Goal: Communication & Community: Connect with others

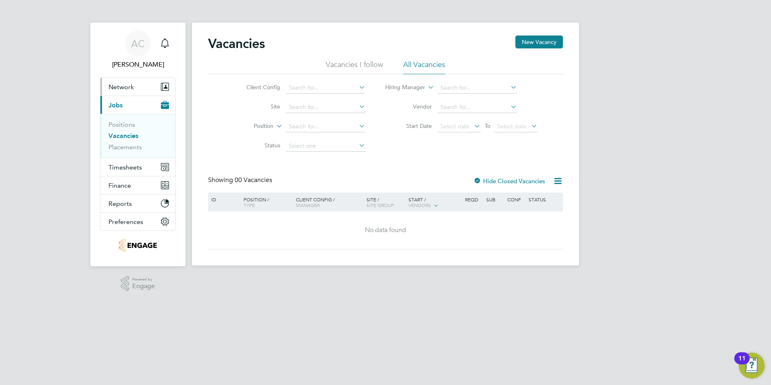
click at [124, 81] on button "Network" at bounding box center [137, 87] width 75 height 18
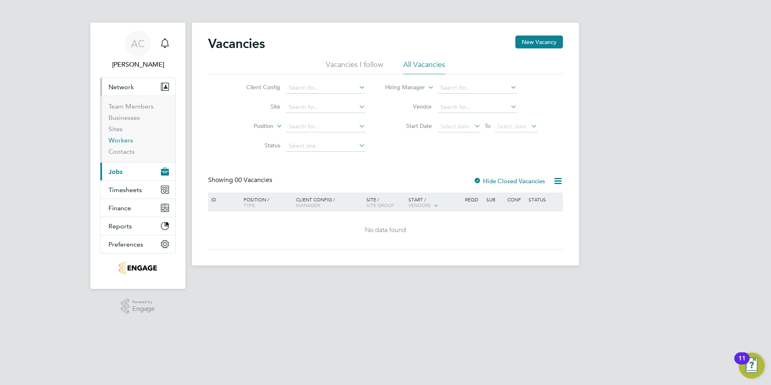
click at [119, 142] on link "Workers" at bounding box center [120, 140] width 25 height 8
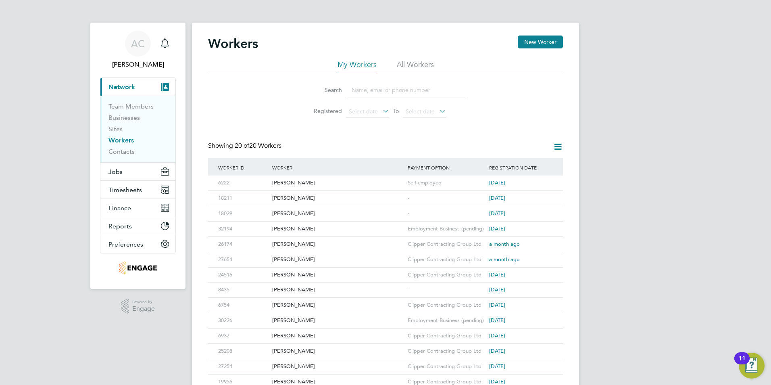
click at [557, 148] on icon at bounding box center [558, 147] width 10 height 10
click at [598, 179] on div "AC [PERSON_NAME] Notifications Applications: Current page: Network Team Members…" at bounding box center [385, 255] width 771 height 510
click at [293, 181] on div "[PERSON_NAME]" at bounding box center [338, 182] width 136 height 15
click at [546, 183] on icon at bounding box center [545, 183] width 8 height 10
click at [465, 204] on li "Invite Worker" at bounding box center [499, 201] width 101 height 11
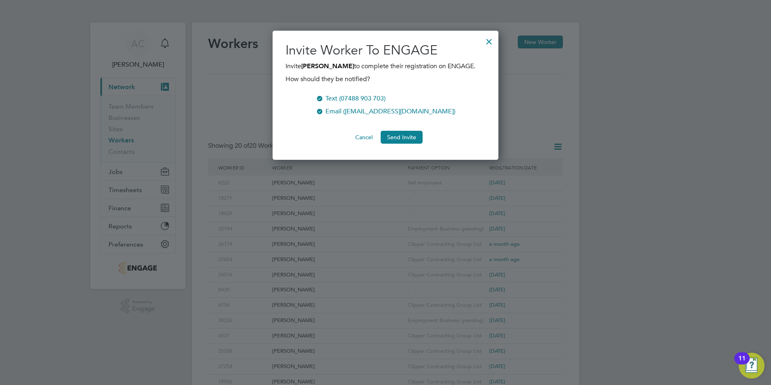
scroll to position [129, 226]
click at [415, 135] on button "Send Invite" at bounding box center [402, 137] width 42 height 13
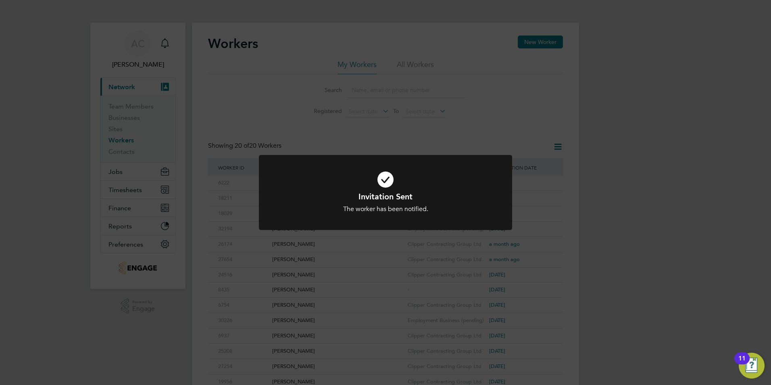
click at [658, 120] on div "Invitation Sent The worker has been notified. Cancel Okay" at bounding box center [385, 192] width 771 height 385
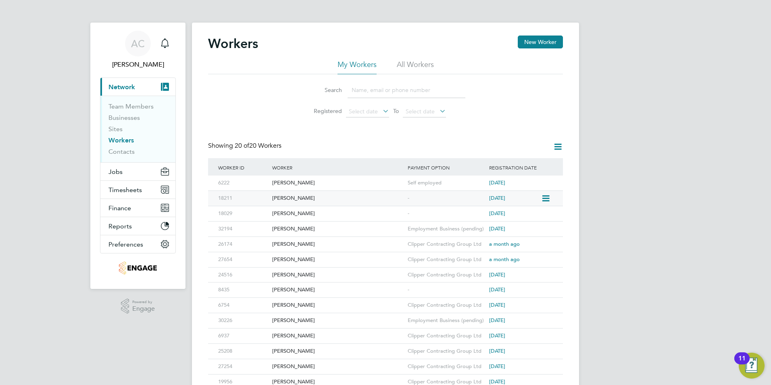
click at [548, 197] on icon at bounding box center [545, 199] width 8 height 10
click at [477, 215] on li "Invite Worker" at bounding box center [499, 216] width 101 height 11
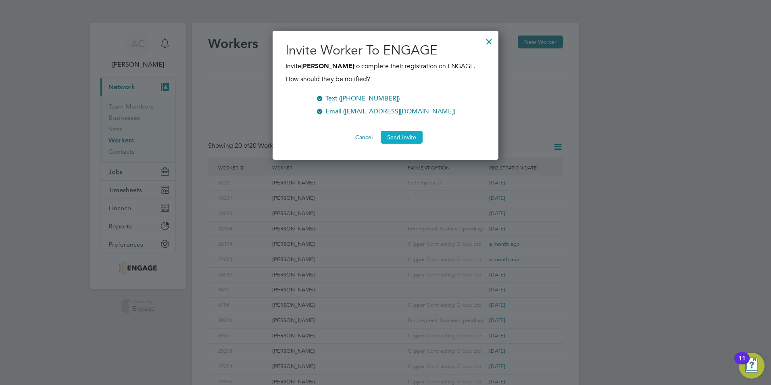
click at [404, 131] on button "Send Invite" at bounding box center [402, 137] width 42 height 13
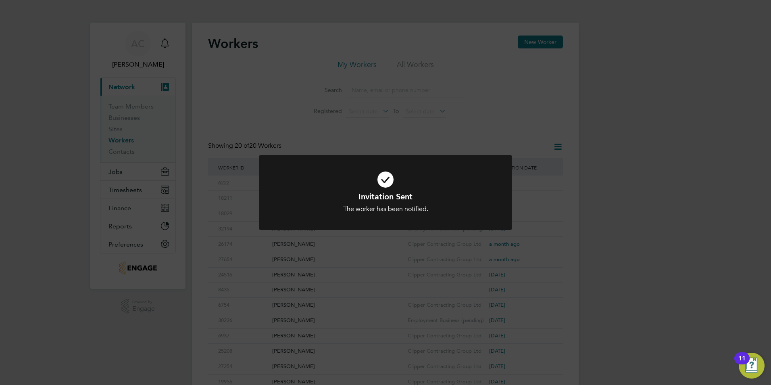
click at [599, 131] on div "Invitation Sent The worker has been notified. Cancel Okay" at bounding box center [385, 192] width 771 height 385
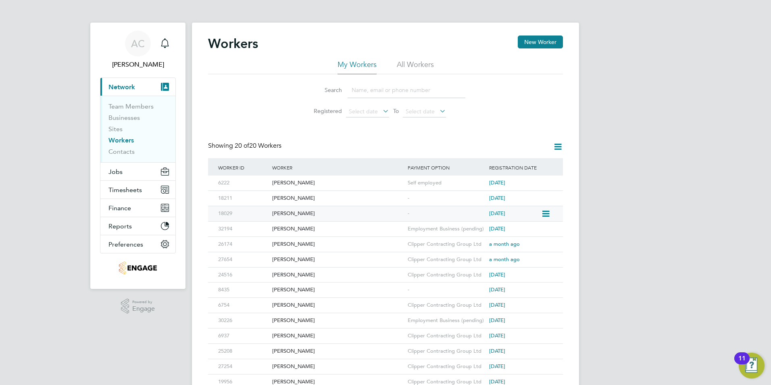
click at [546, 213] on icon at bounding box center [545, 214] width 8 height 10
click at [476, 233] on li "Invite Worker" at bounding box center [499, 232] width 101 height 11
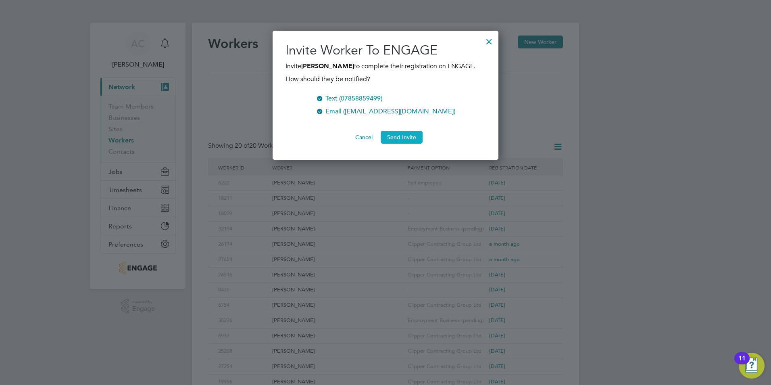
click at [406, 138] on button "Send Invite" at bounding box center [402, 137] width 42 height 13
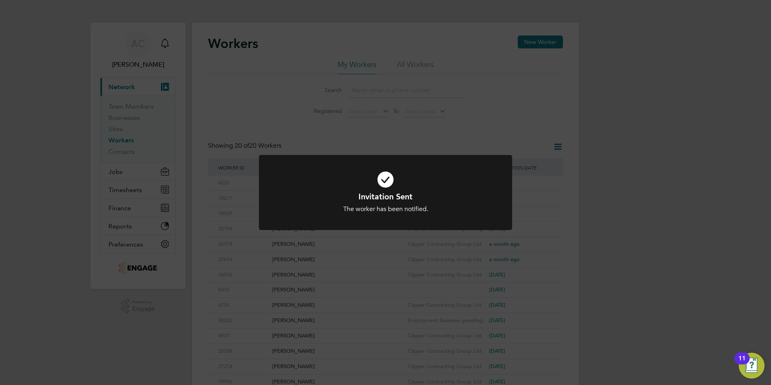
click at [734, 178] on div "Invitation Sent The worker has been notified. Cancel Okay" at bounding box center [385, 192] width 771 height 385
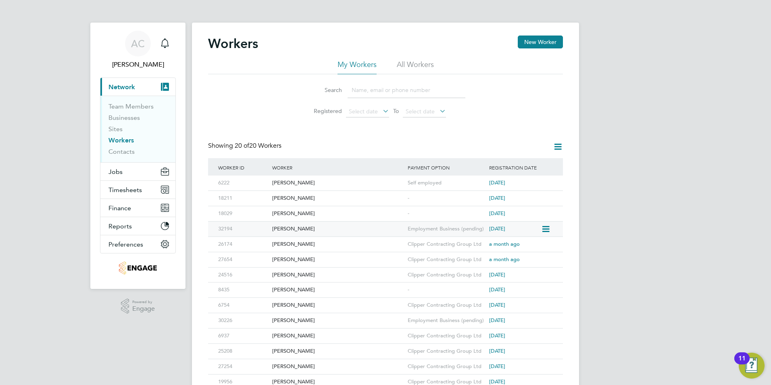
click at [548, 230] on icon at bounding box center [545, 229] width 8 height 10
click at [477, 248] on li "Invite Worker" at bounding box center [499, 247] width 101 height 11
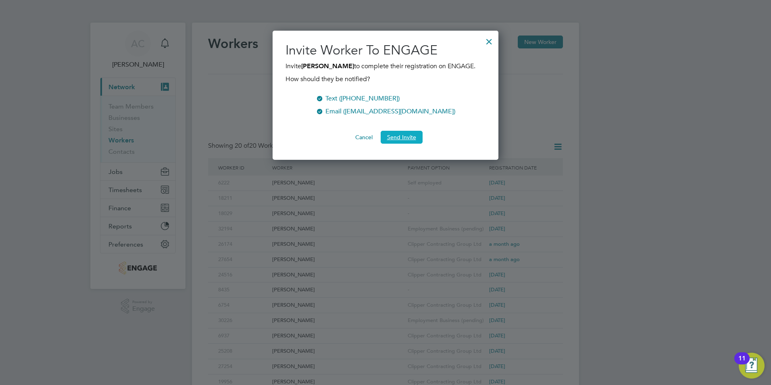
click at [403, 140] on button "Send Invite" at bounding box center [402, 137] width 42 height 13
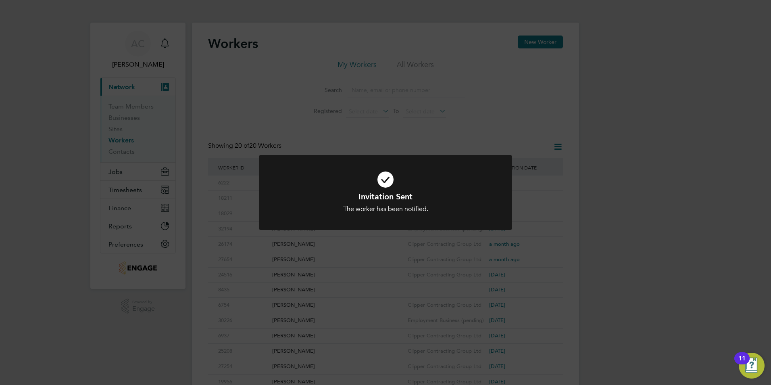
click at [697, 128] on div "Invitation Sent The worker has been notified. Cancel Okay" at bounding box center [385, 192] width 771 height 385
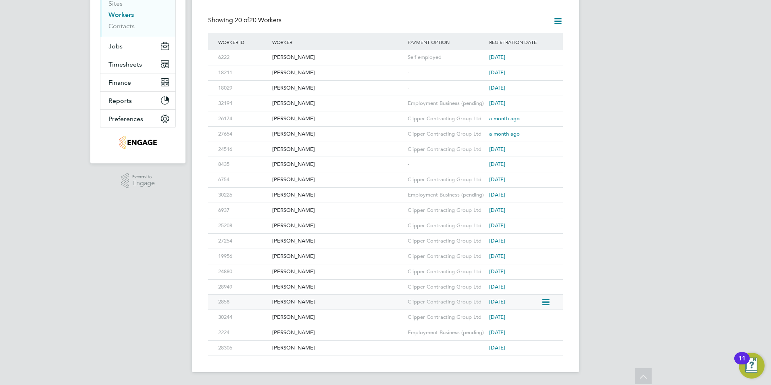
scroll to position [45, 0]
